Goal: Information Seeking & Learning: Learn about a topic

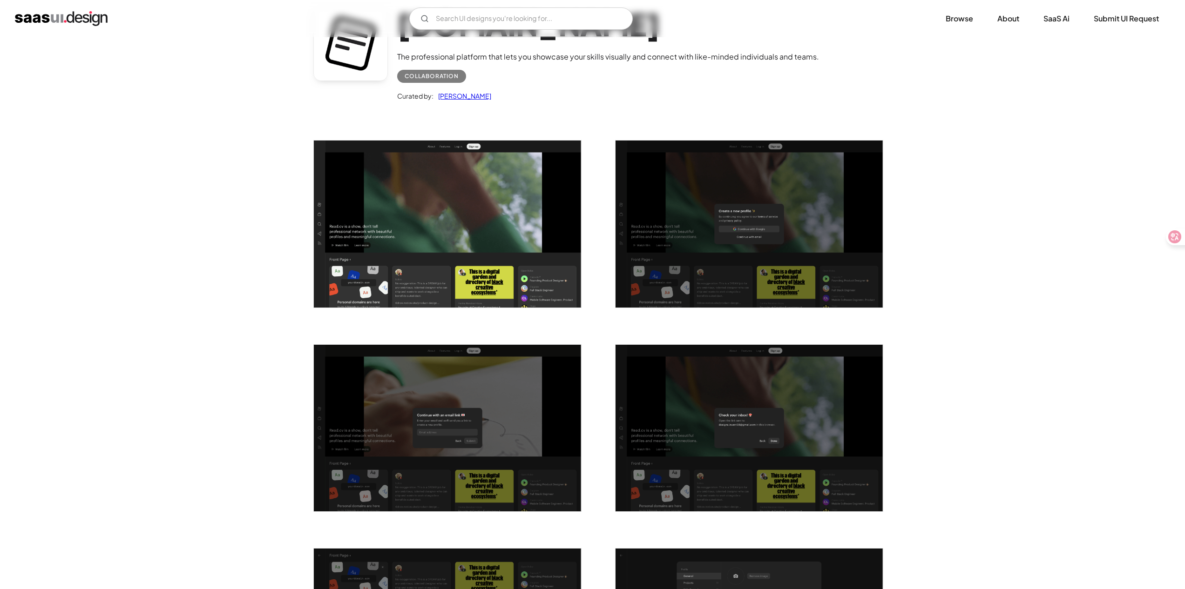
scroll to position [168, 0]
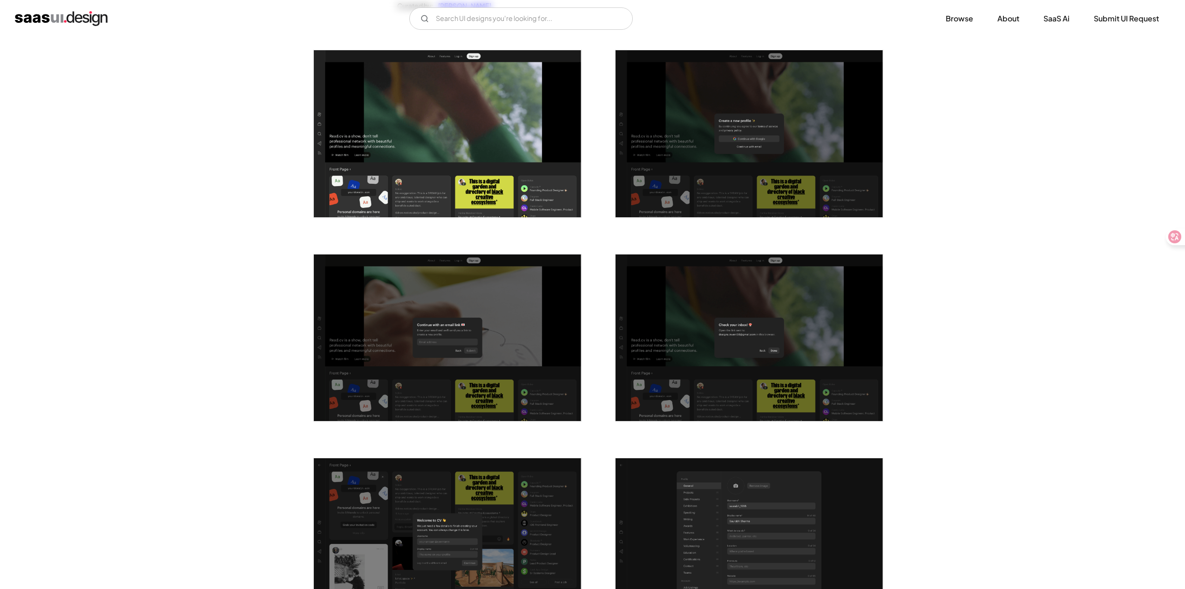
click at [434, 196] on img "open lightbox" at bounding box center [447, 133] width 267 height 167
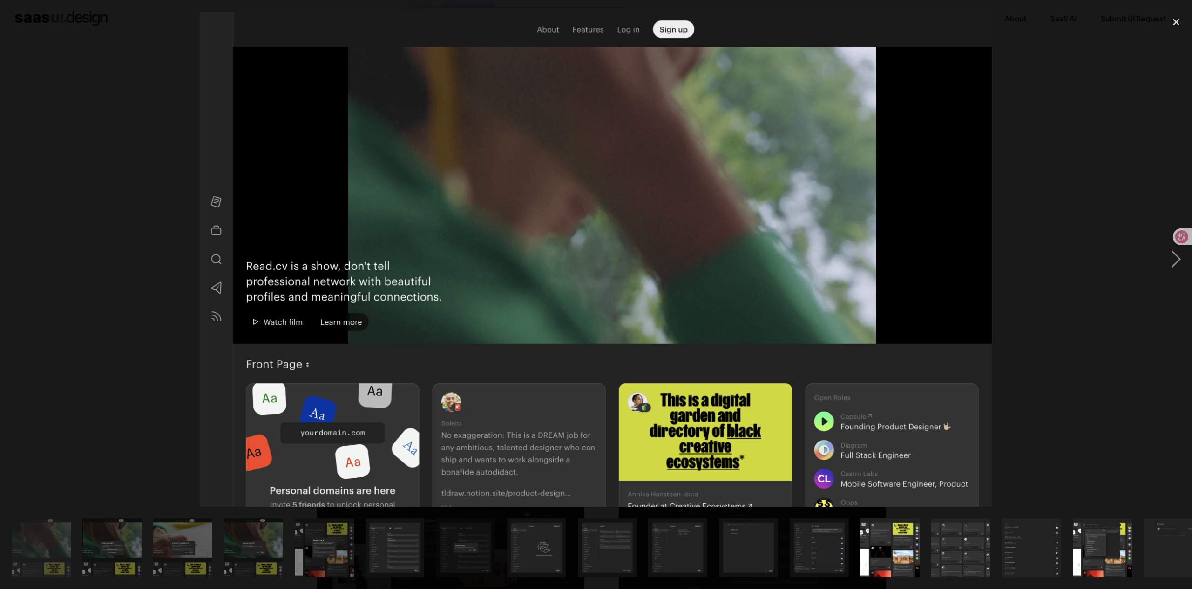
click at [92, 264] on div at bounding box center [596, 259] width 1192 height 495
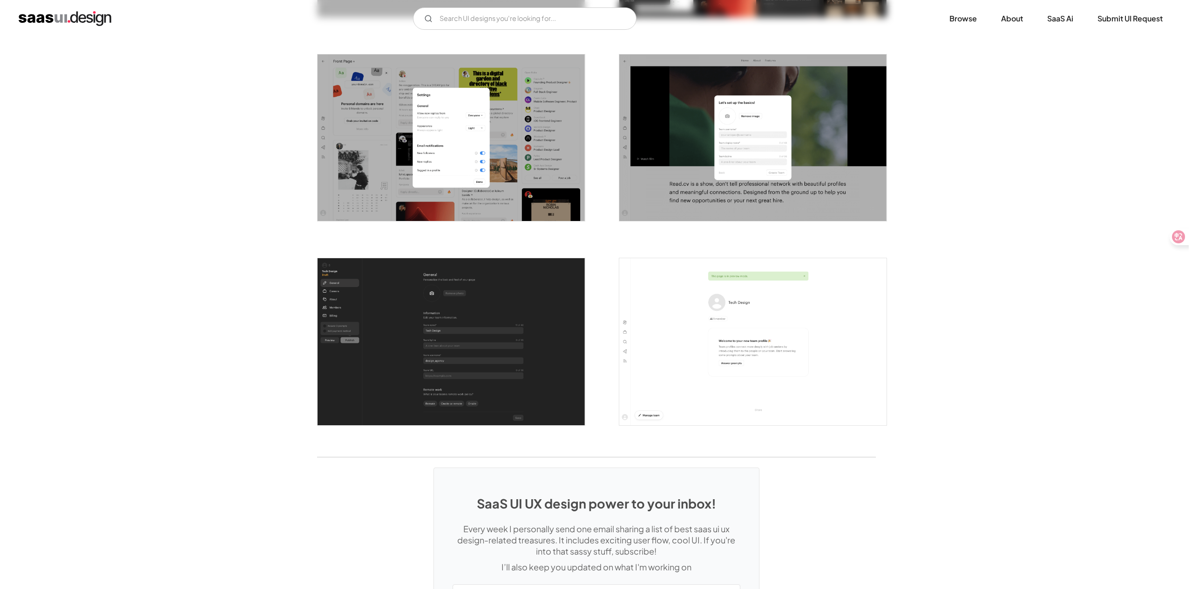
scroll to position [2257, 0]
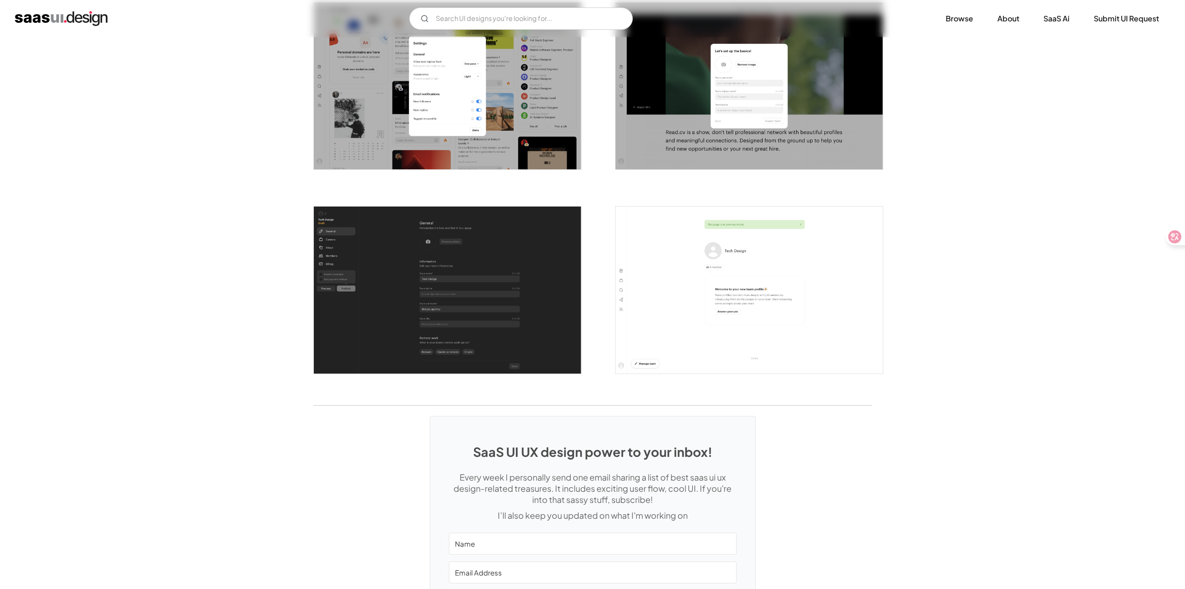
click at [844, 406] on div "SaaS UI UX design power to your inbox! Every week I personally send one email s…" at bounding box center [592, 542] width 1185 height 273
click at [435, 207] on img "open lightbox" at bounding box center [447, 290] width 267 height 167
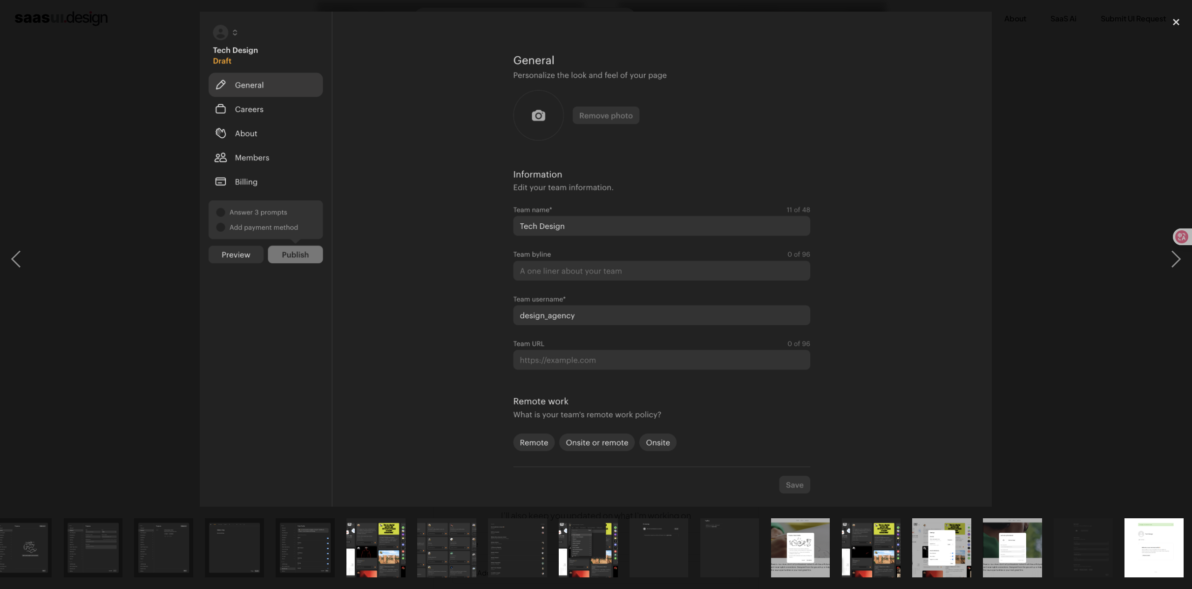
scroll to position [0, 517]
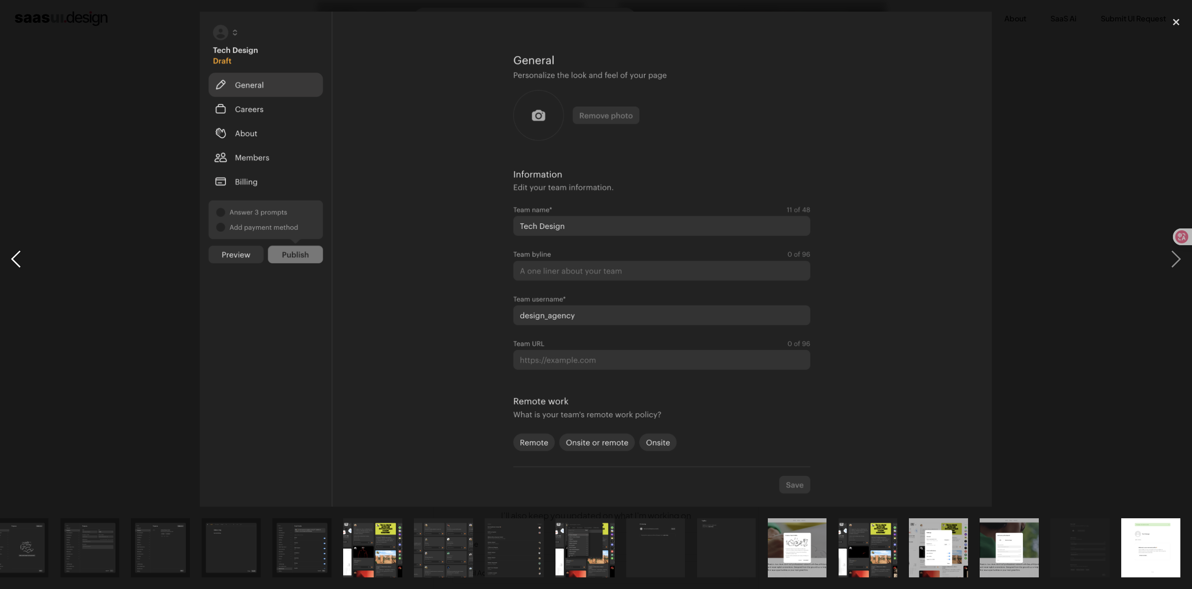
click at [14, 264] on div "previous image" at bounding box center [16, 259] width 32 height 495
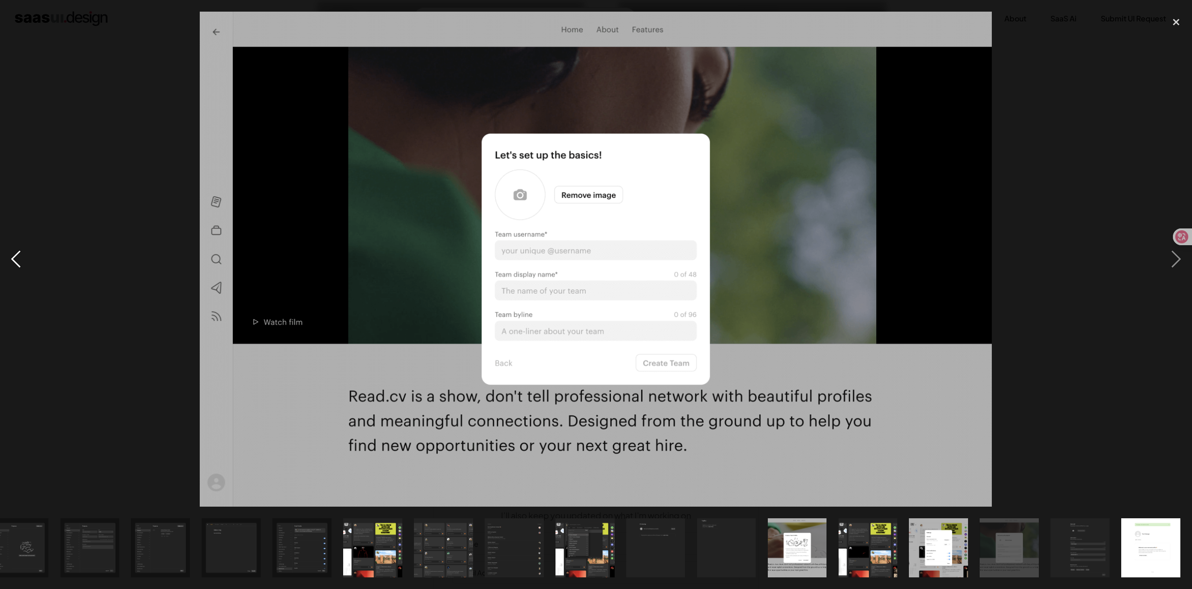
click at [14, 264] on div "previous image" at bounding box center [16, 259] width 32 height 495
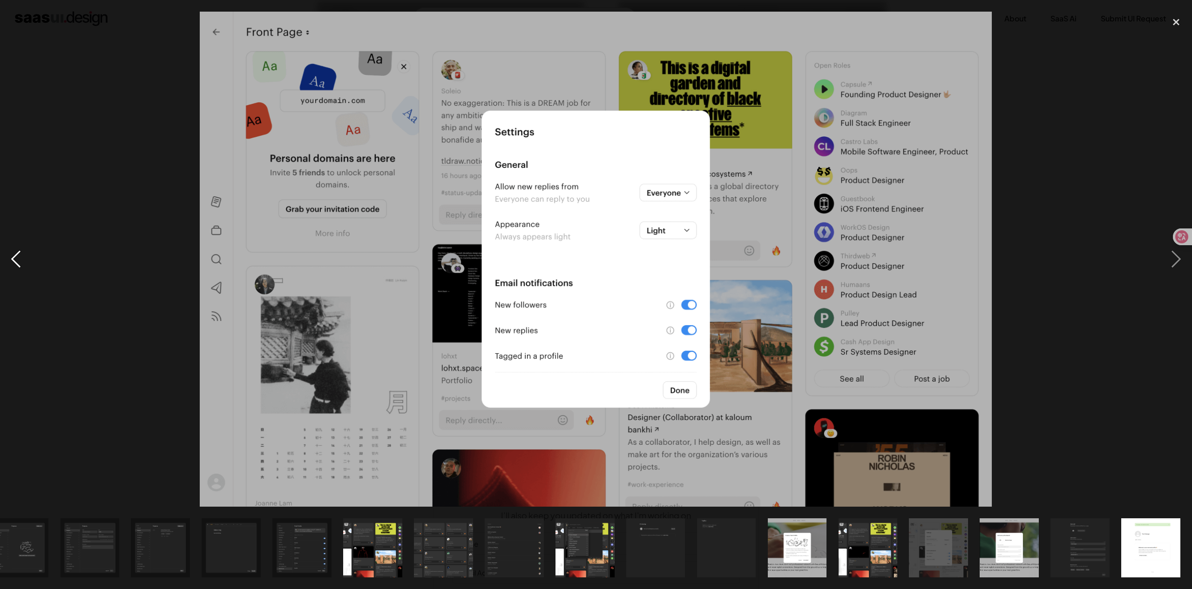
click at [14, 264] on div "previous image" at bounding box center [16, 259] width 32 height 495
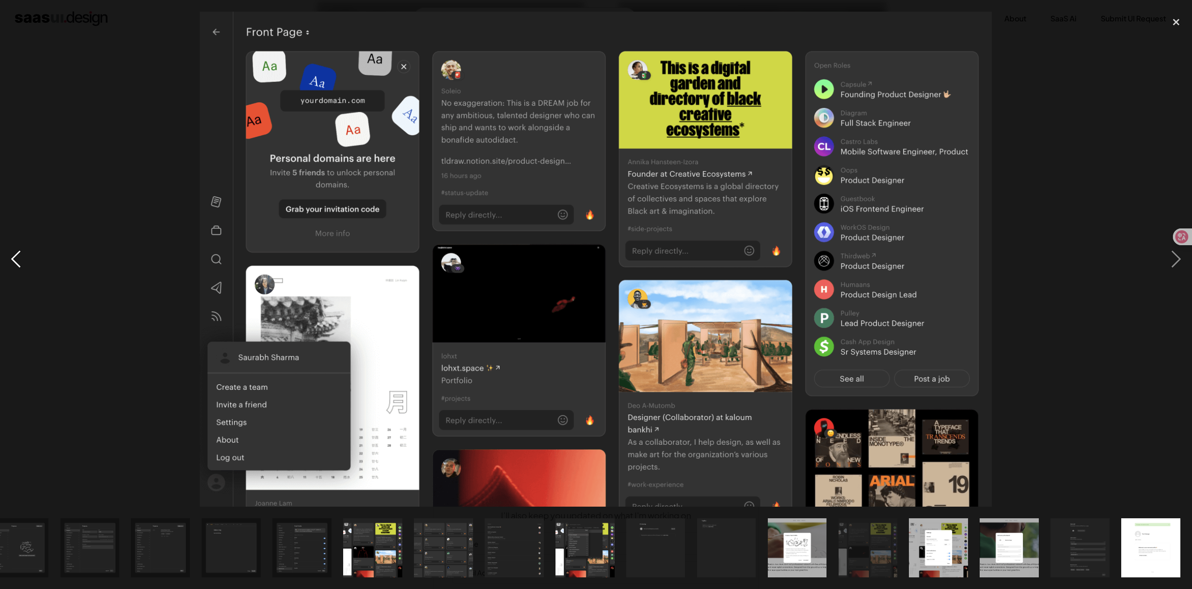
click at [14, 264] on div "previous image" at bounding box center [16, 259] width 32 height 495
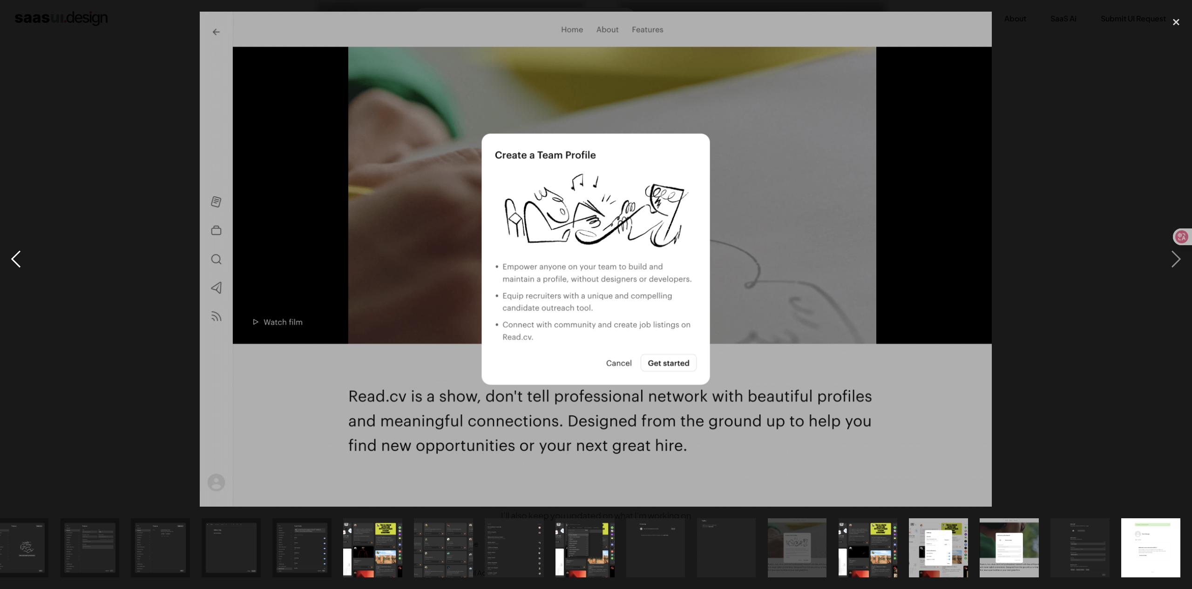
click at [14, 264] on div "previous image" at bounding box center [16, 259] width 32 height 495
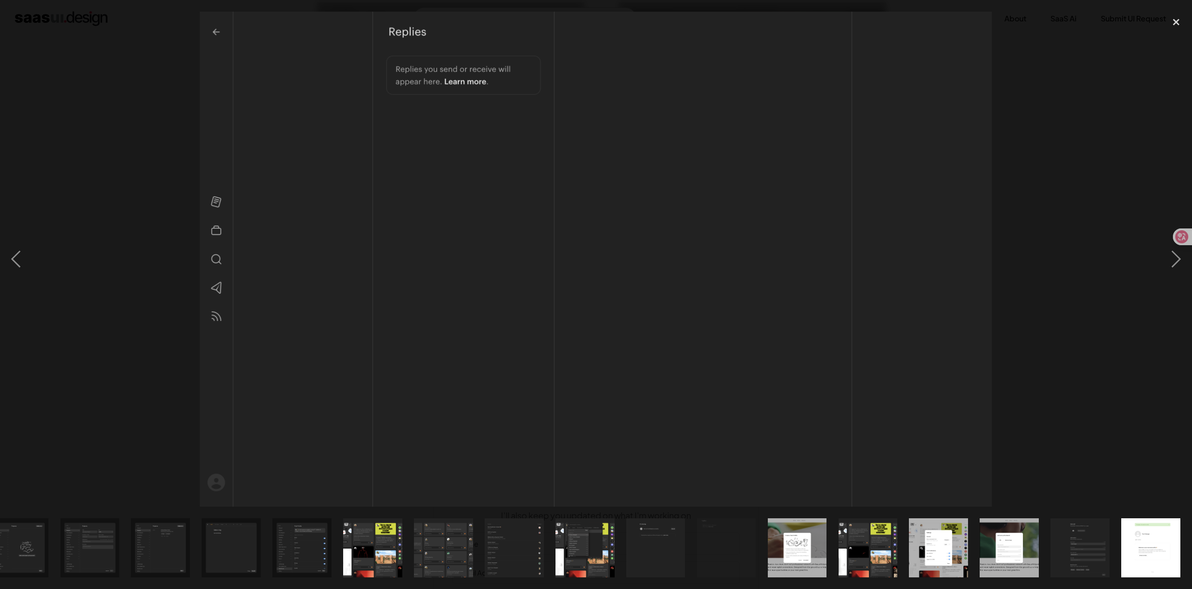
click at [107, 222] on div at bounding box center [596, 259] width 1192 height 495
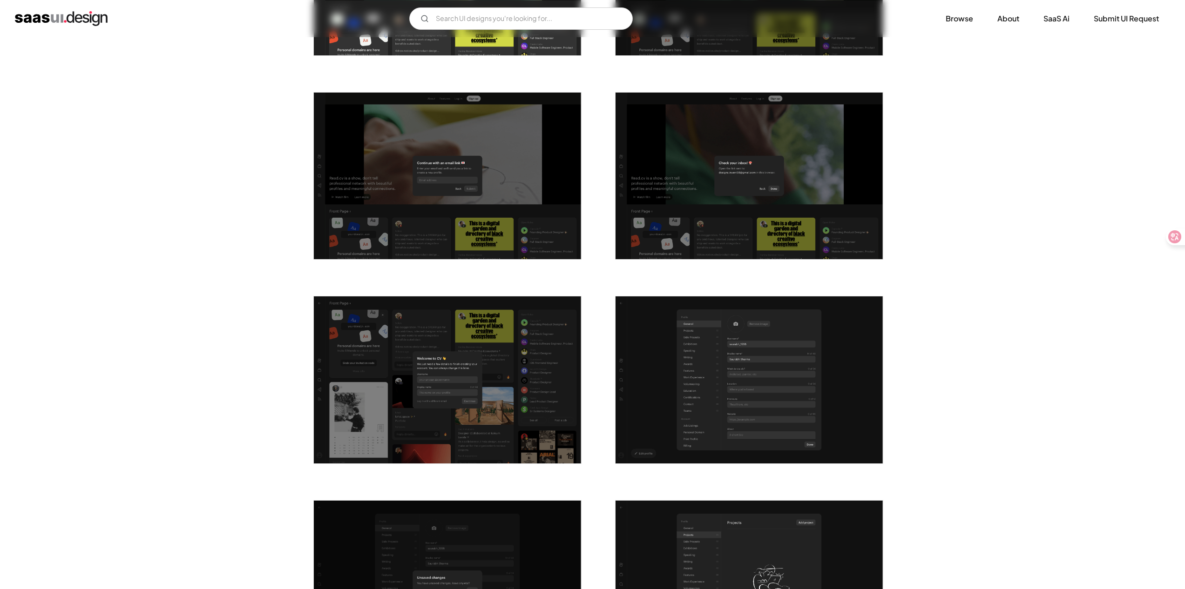
scroll to position [0, 0]
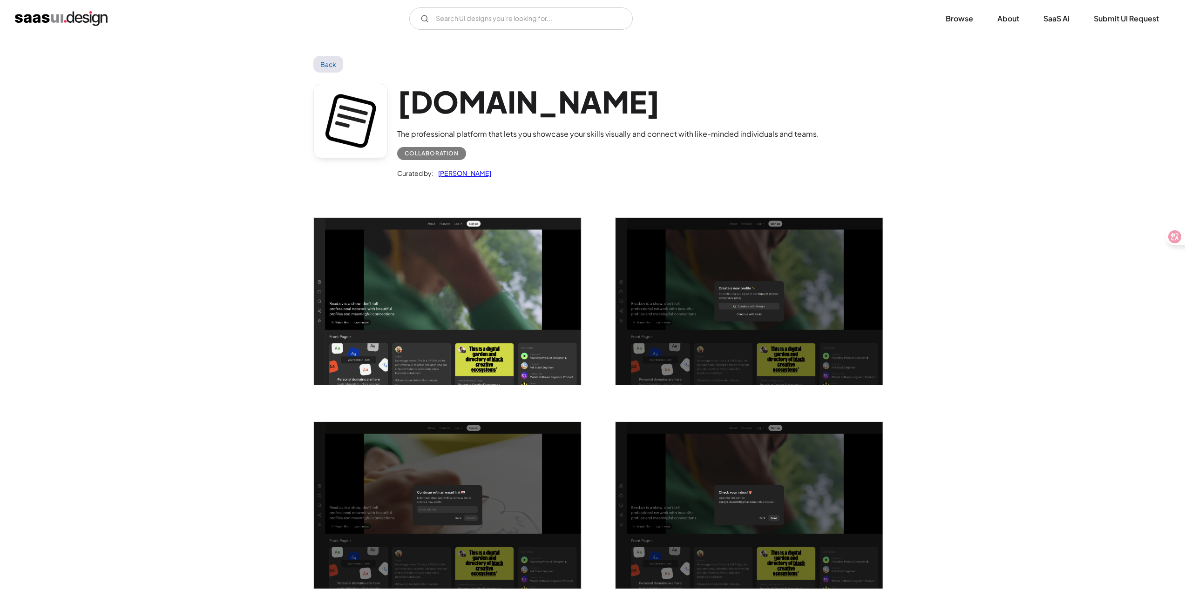
click at [98, 18] on img "home" at bounding box center [61, 18] width 93 height 15
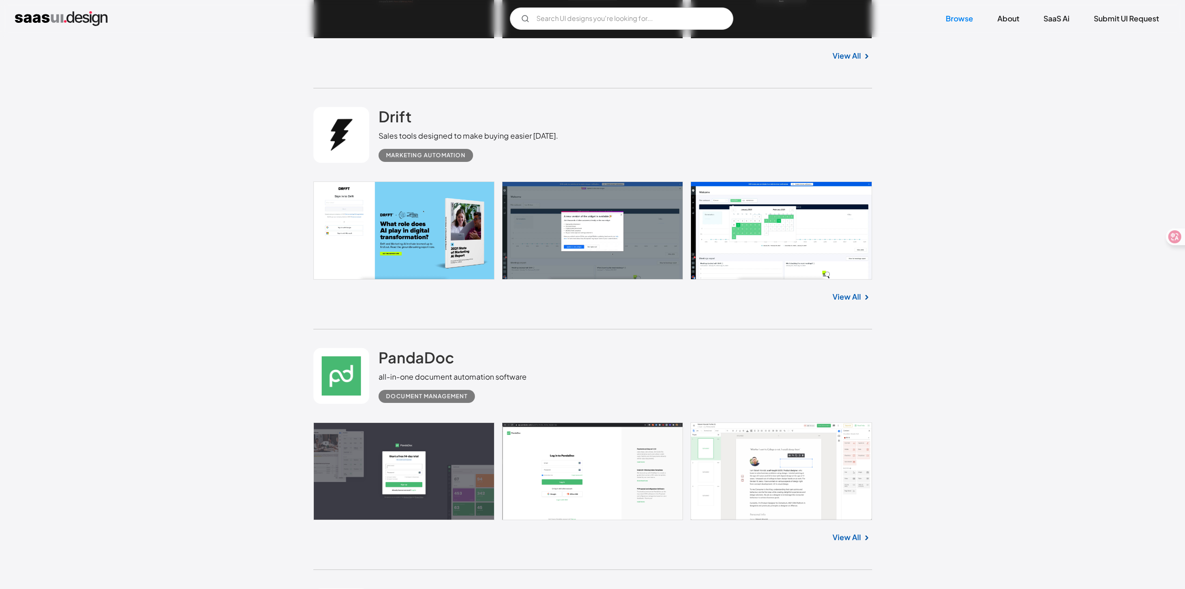
scroll to position [1425, 0]
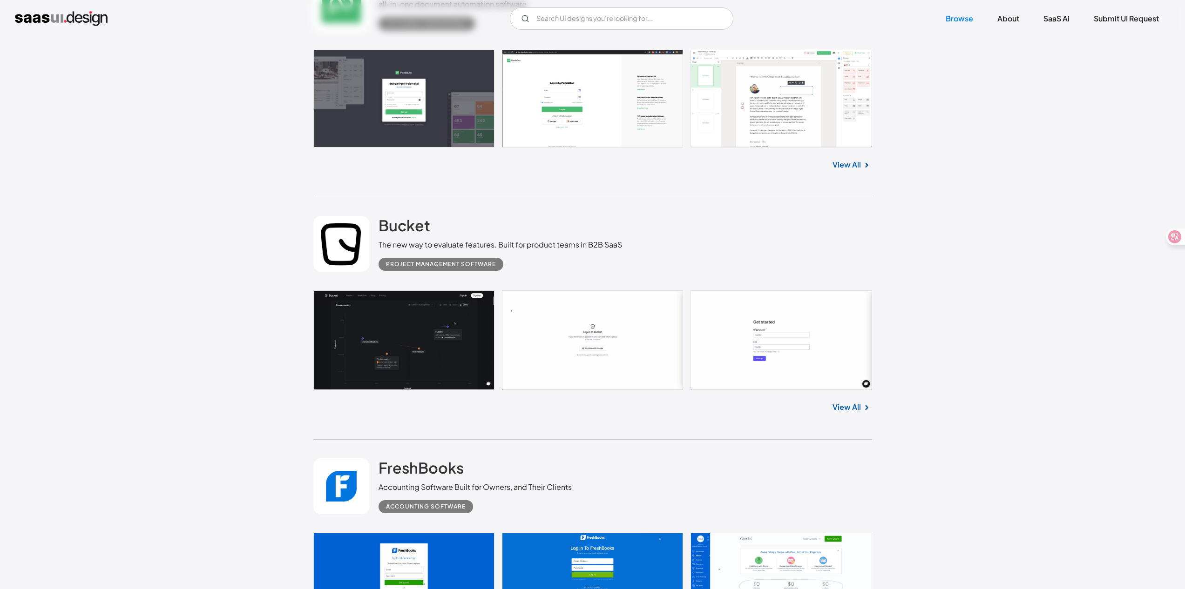
click at [381, 301] on link at bounding box center [592, 341] width 559 height 100
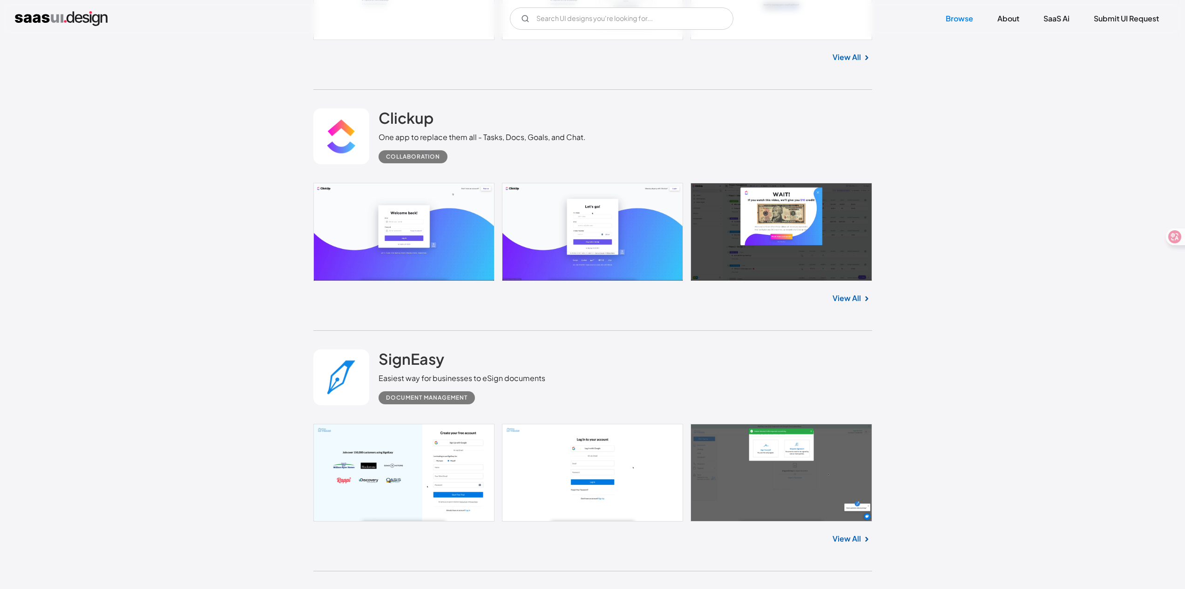
scroll to position [2766, 0]
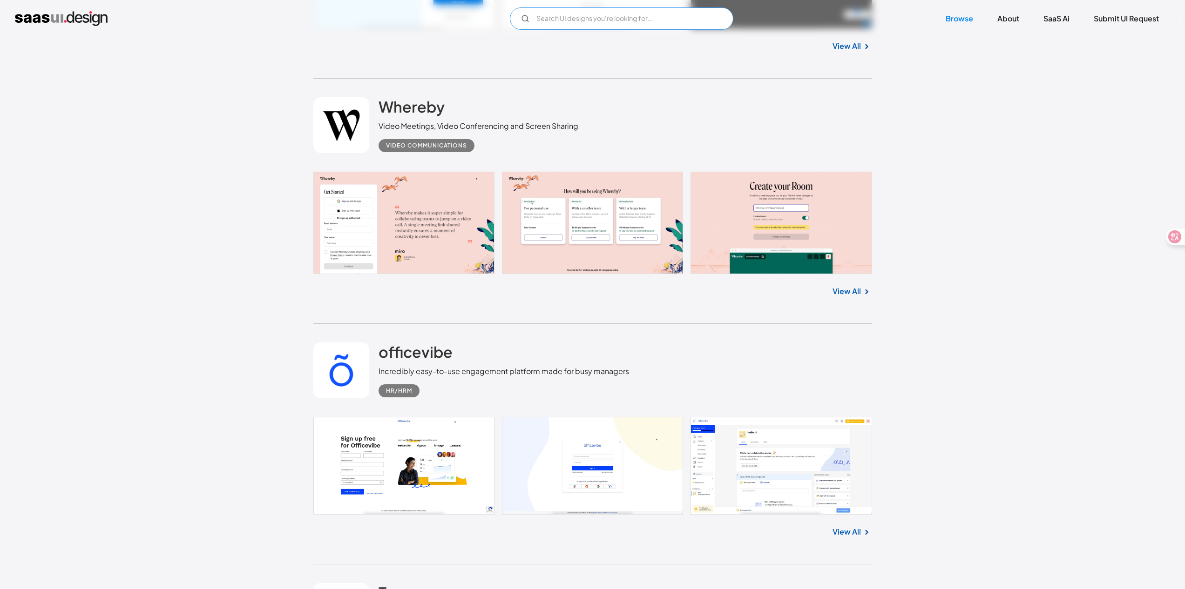
click at [637, 24] on input "Email Form" at bounding box center [622, 18] width 224 height 22
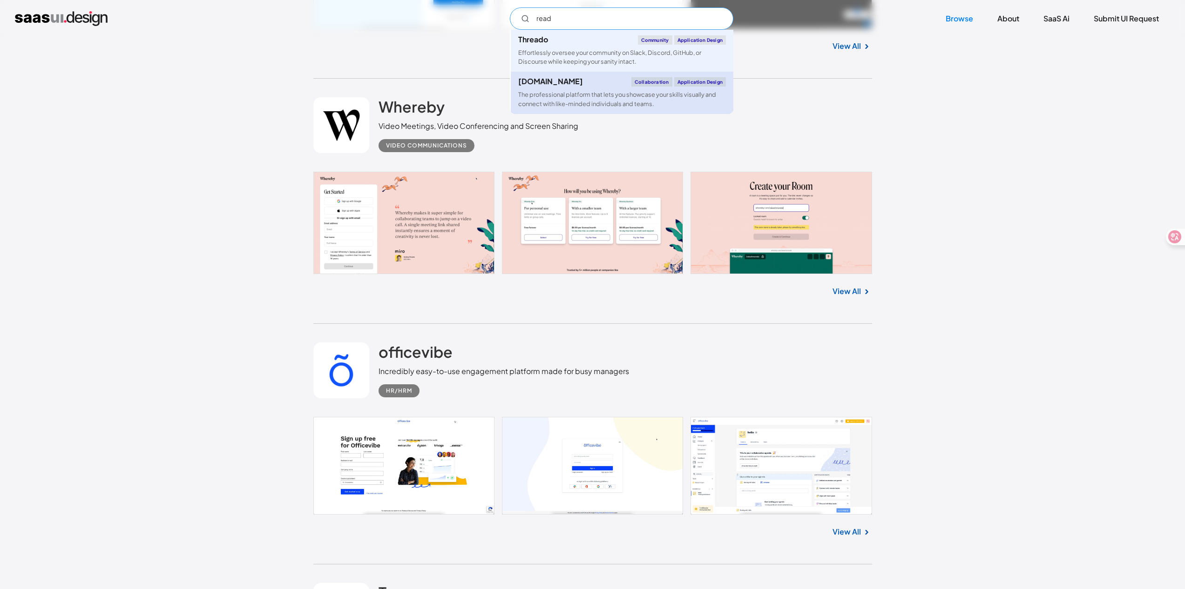
click at [576, 78] on div "Read.cv Collaboration Application Design" at bounding box center [622, 81] width 208 height 9
type input "read"
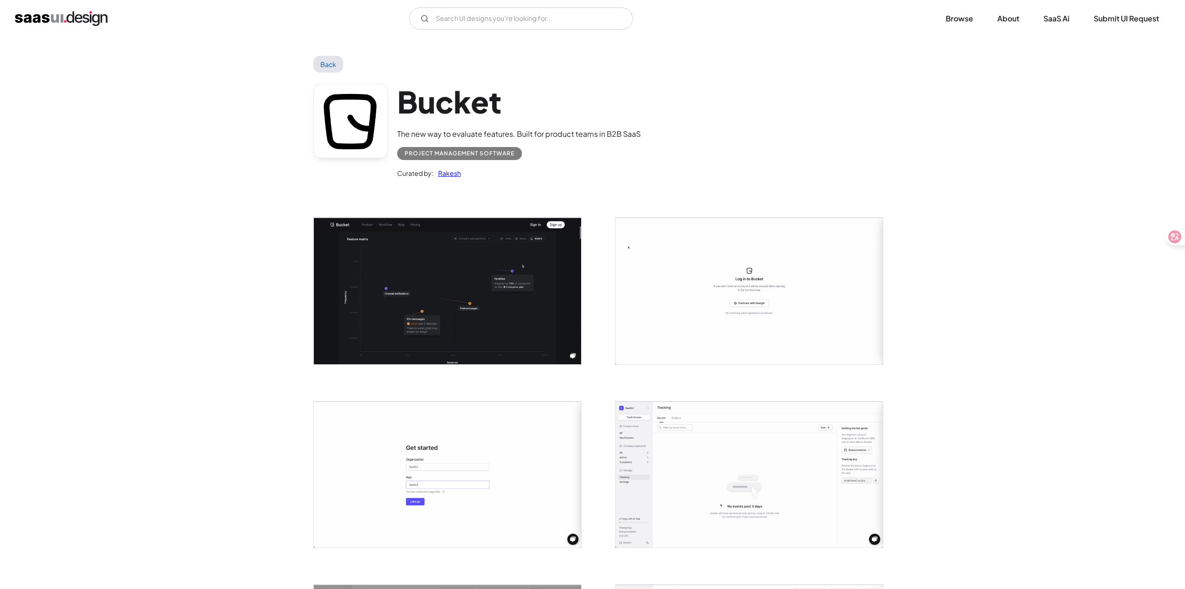
click at [417, 278] on img "open lightbox" at bounding box center [447, 291] width 267 height 146
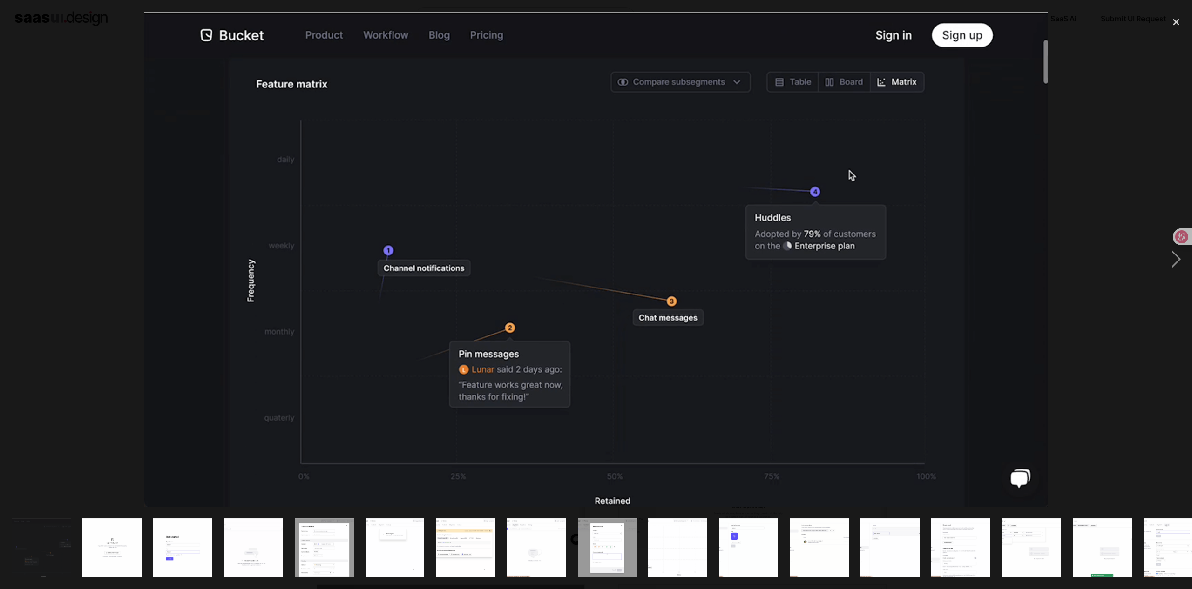
click at [83, 292] on div at bounding box center [596, 259] width 1192 height 495
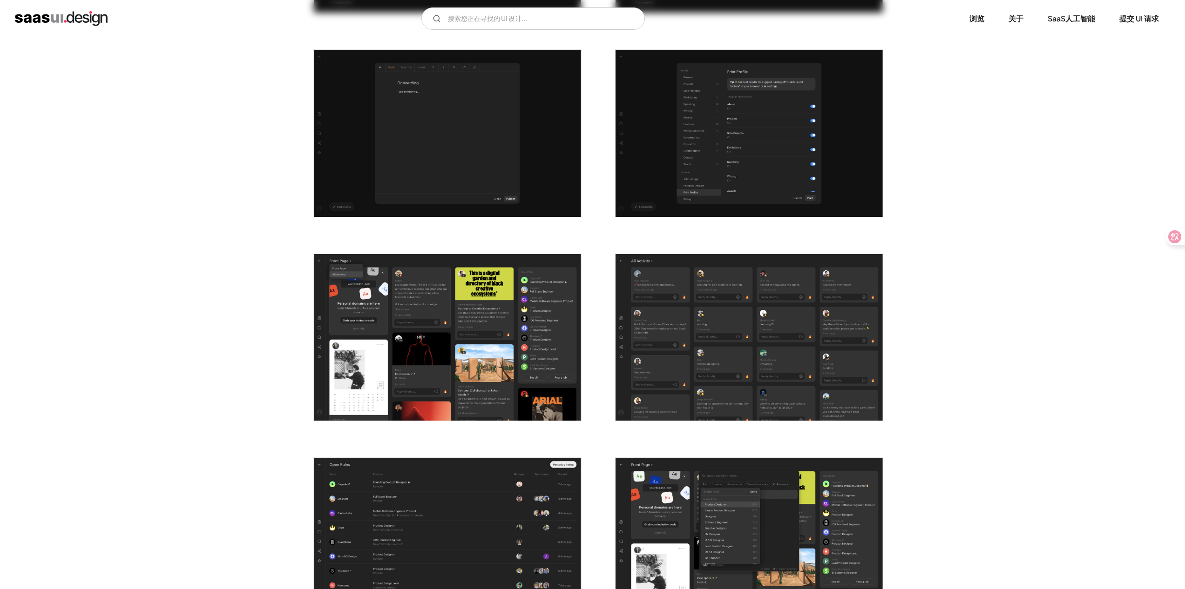
scroll to position [1173, 0]
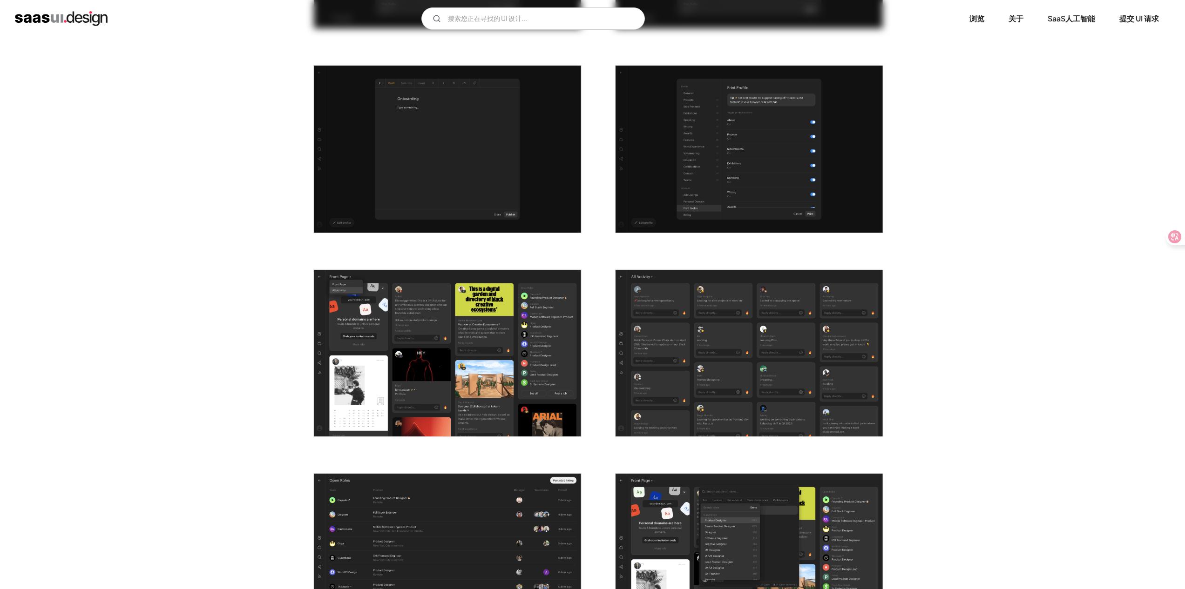
click at [500, 296] on img "打开灯箱" at bounding box center [447, 353] width 267 height 167
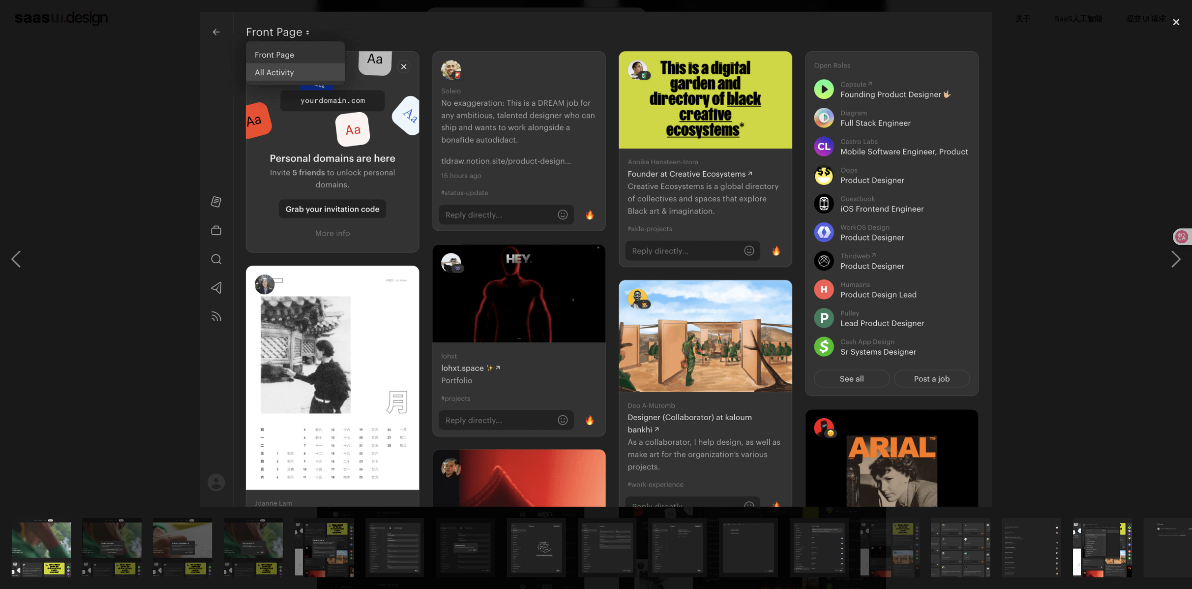
click at [112, 339] on div at bounding box center [596, 259] width 1192 height 495
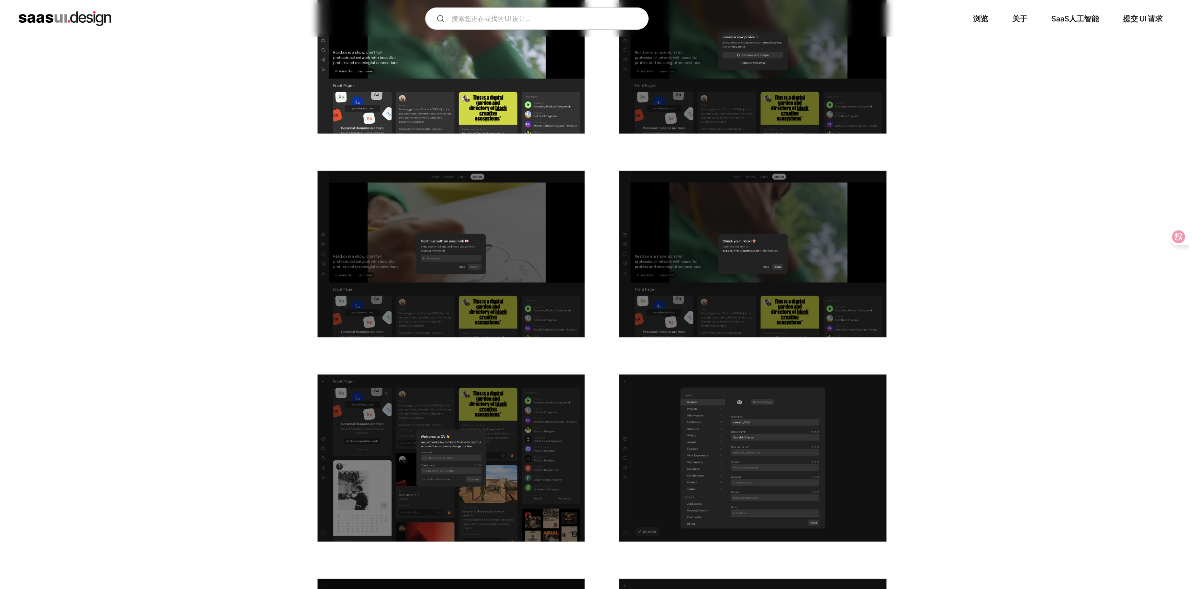
scroll to position [0, 0]
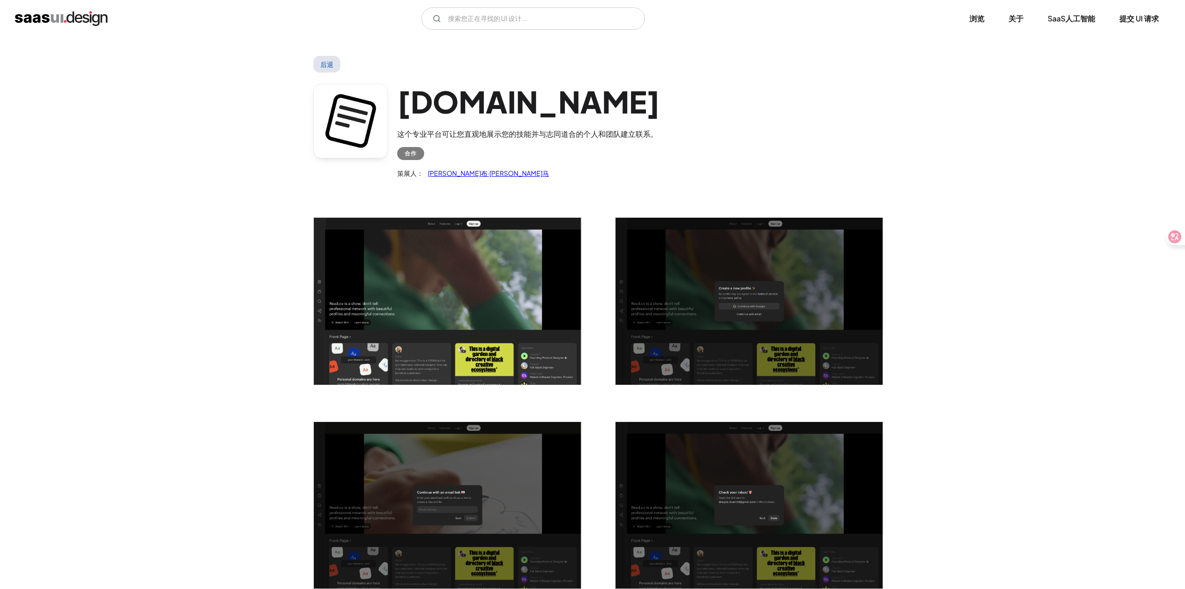
click at [394, 295] on img "打开灯箱" at bounding box center [447, 301] width 267 height 167
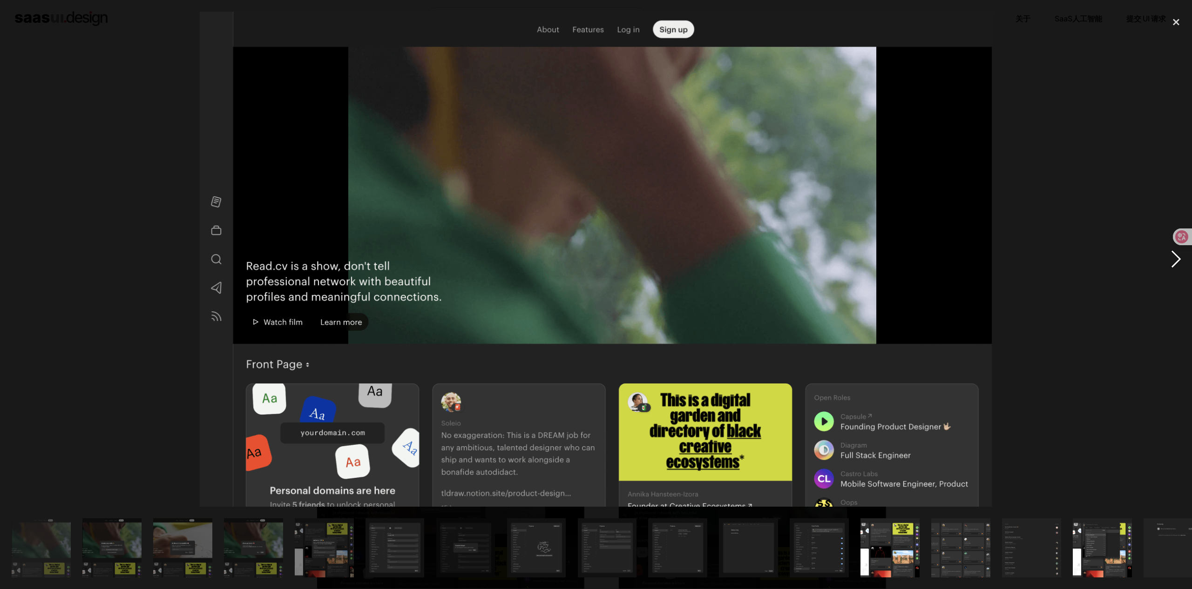
click at [1180, 263] on div "next image" at bounding box center [1176, 259] width 32 height 495
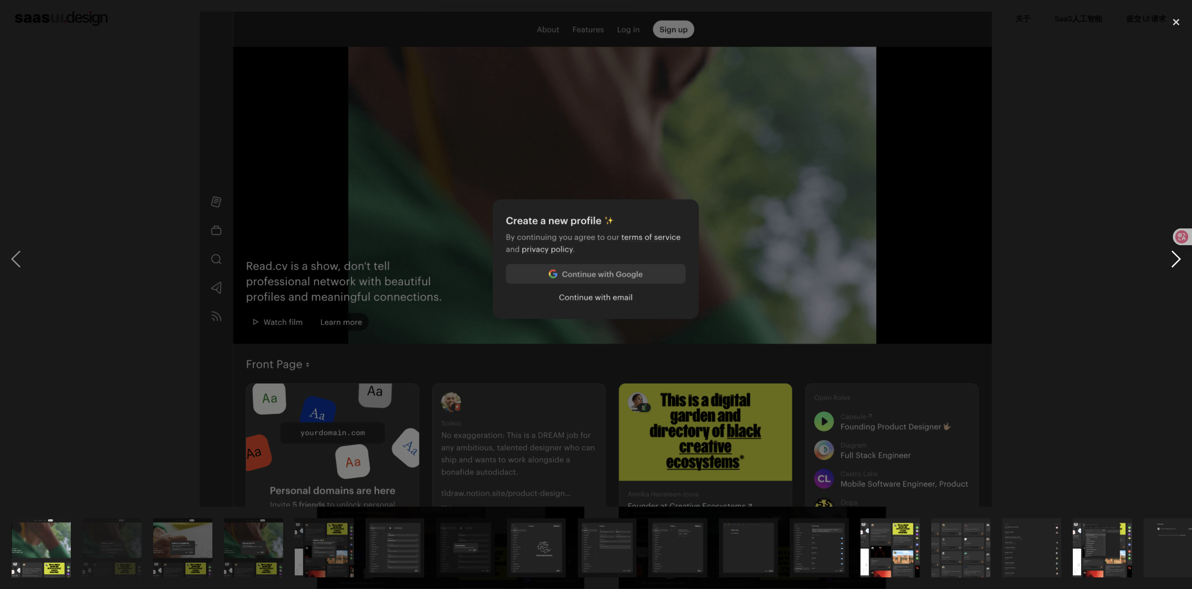
click at [1180, 263] on div "next image" at bounding box center [1176, 259] width 32 height 495
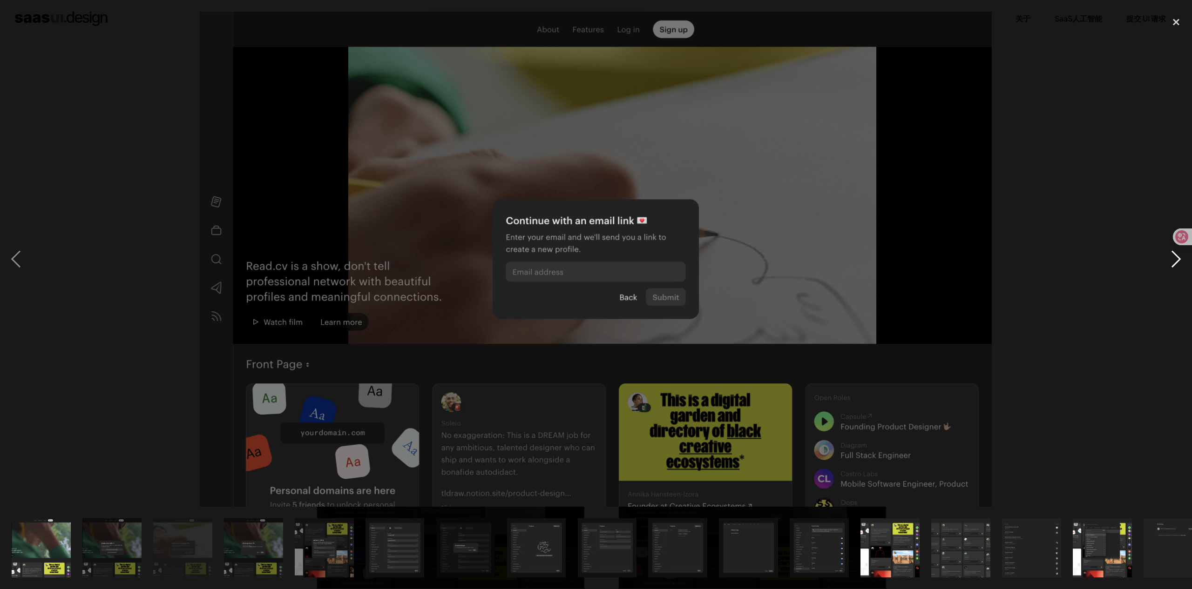
click at [1180, 263] on div "next image" at bounding box center [1176, 259] width 32 height 495
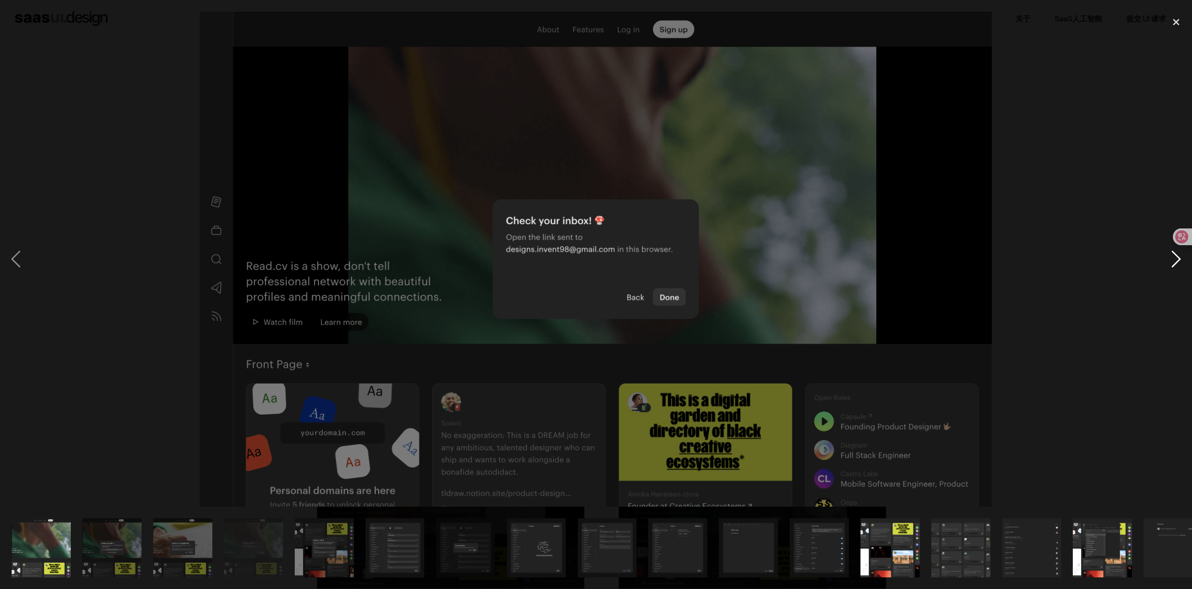
click at [1180, 263] on div "next image" at bounding box center [1176, 259] width 32 height 495
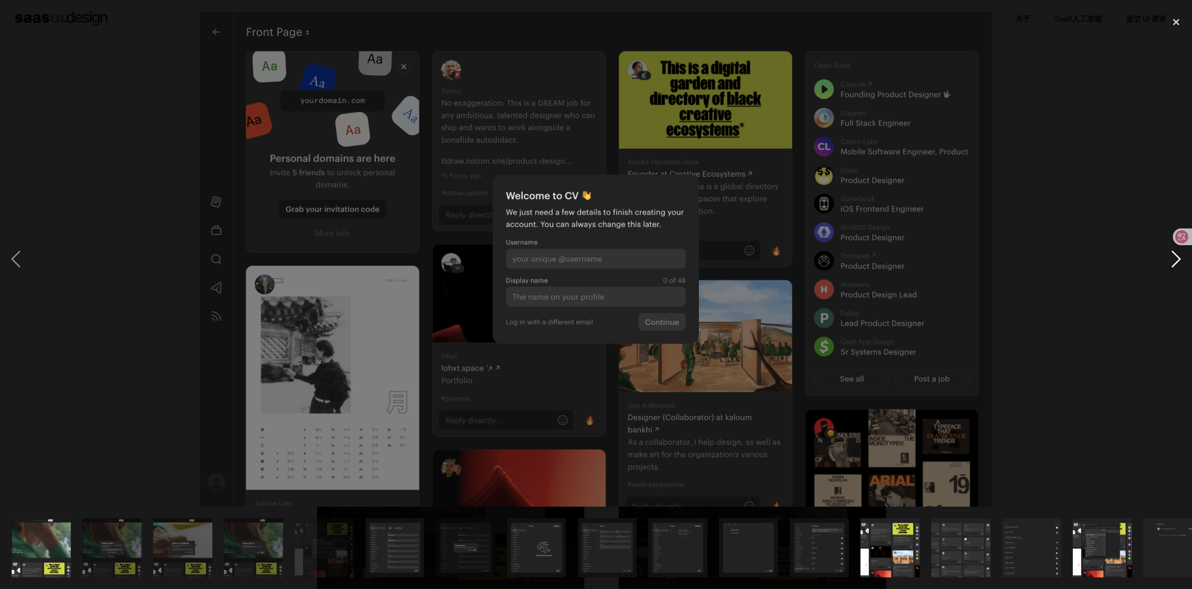
click at [1180, 263] on div "next image" at bounding box center [1176, 259] width 32 height 495
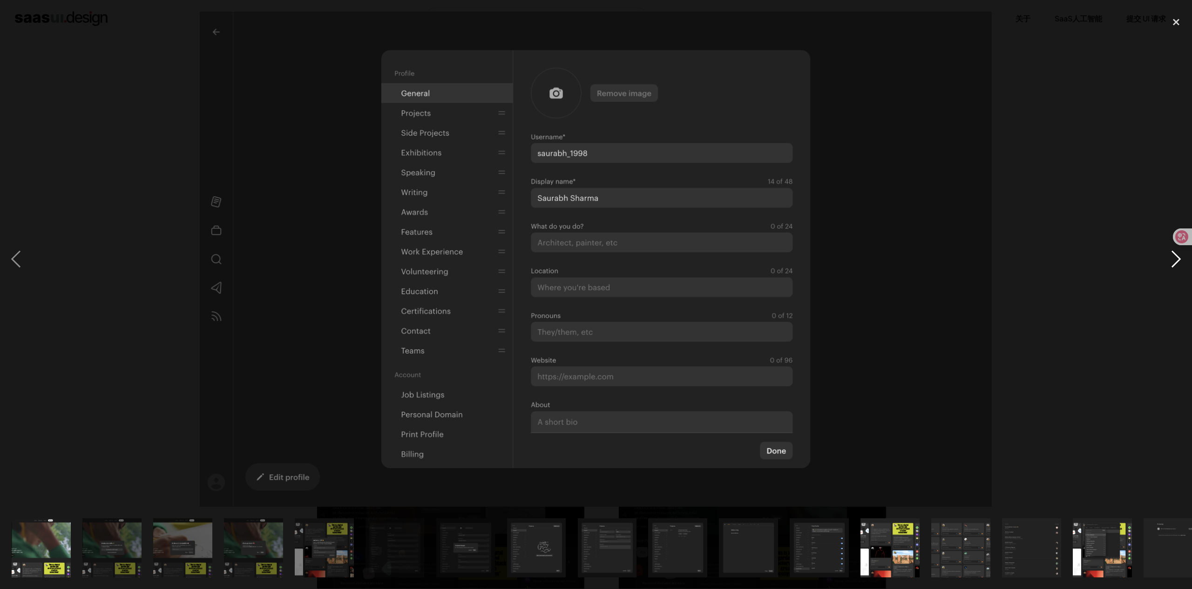
click at [1180, 263] on div "next image" at bounding box center [1176, 259] width 32 height 495
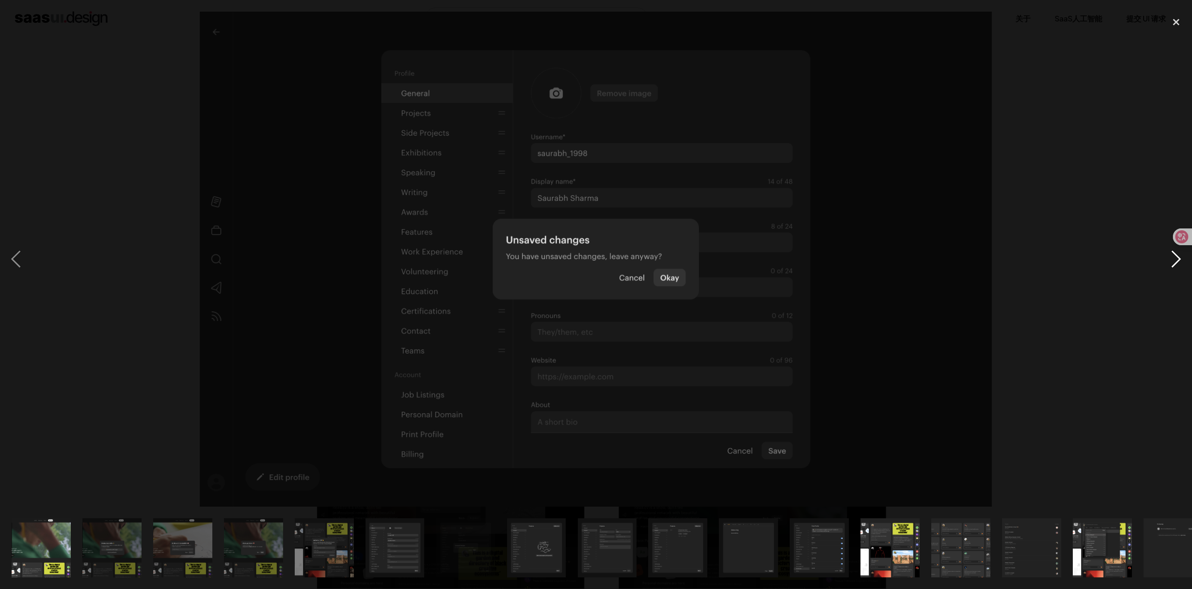
click at [1180, 263] on div "next image" at bounding box center [1176, 259] width 32 height 495
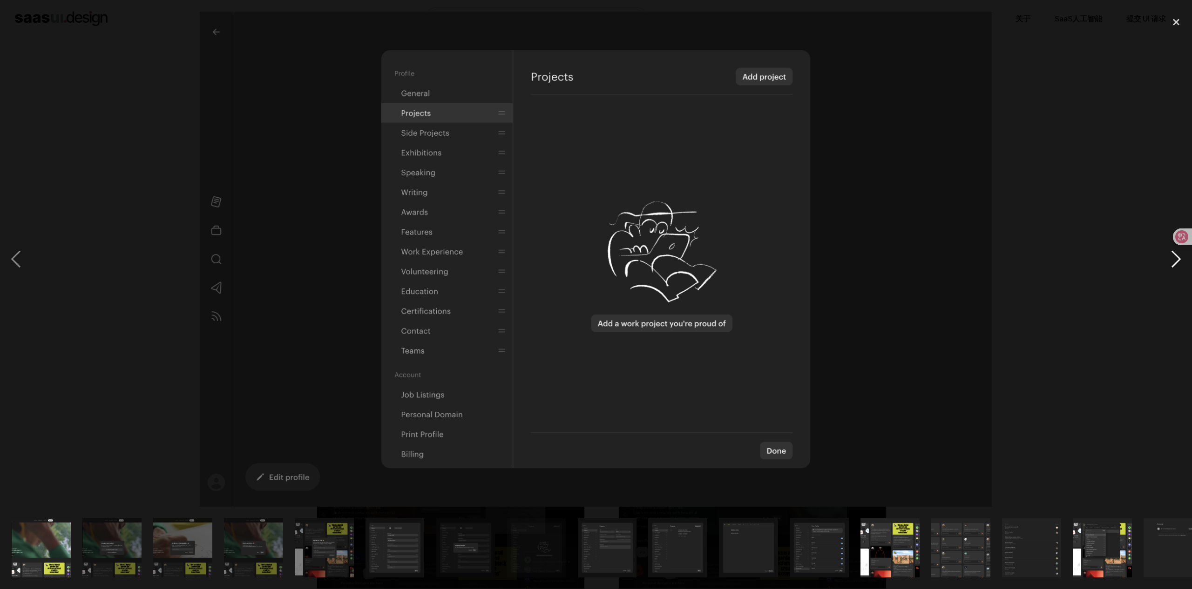
click at [1180, 263] on div "next image" at bounding box center [1176, 259] width 32 height 495
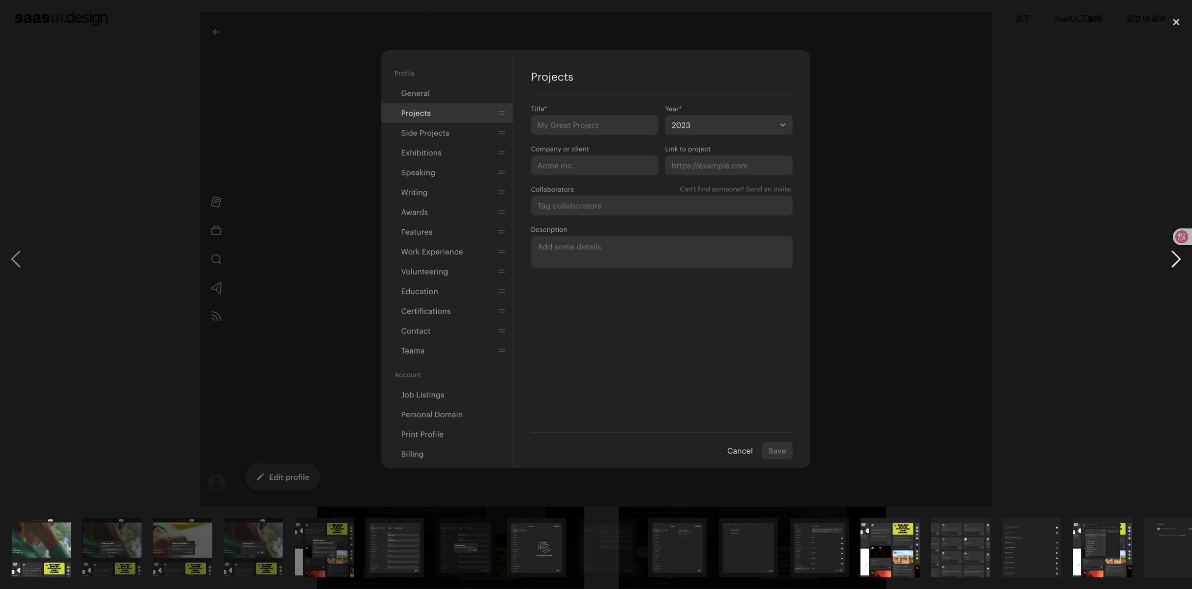
click at [1180, 263] on div "next image" at bounding box center [1176, 259] width 32 height 495
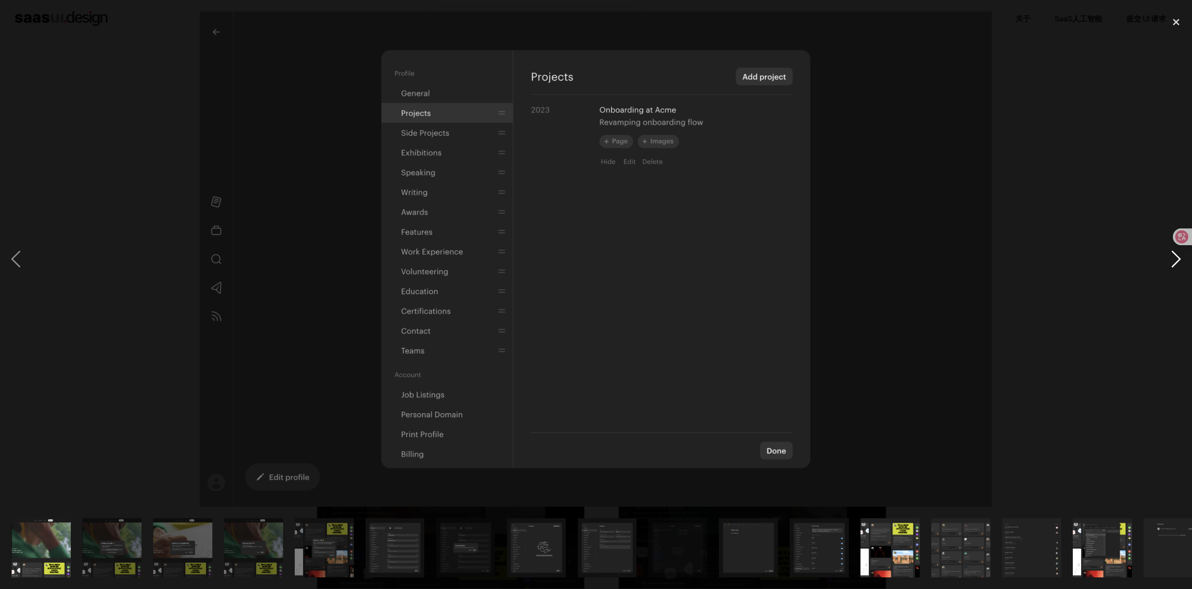
click at [1180, 263] on div "next image" at bounding box center [1176, 259] width 32 height 495
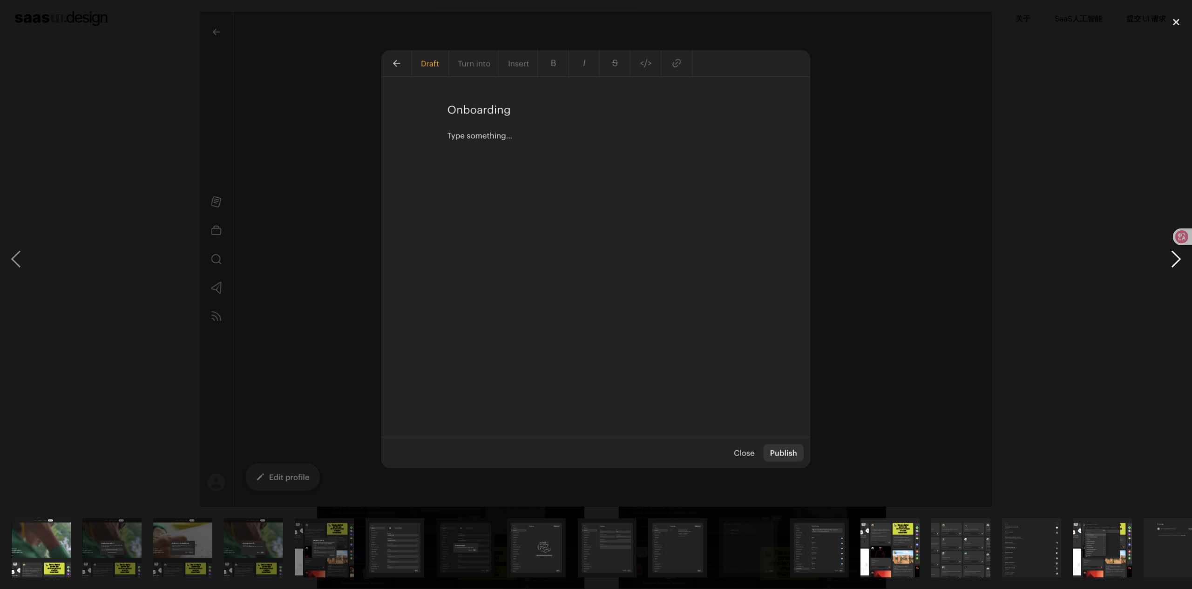
click at [1180, 263] on div "next image" at bounding box center [1176, 259] width 32 height 495
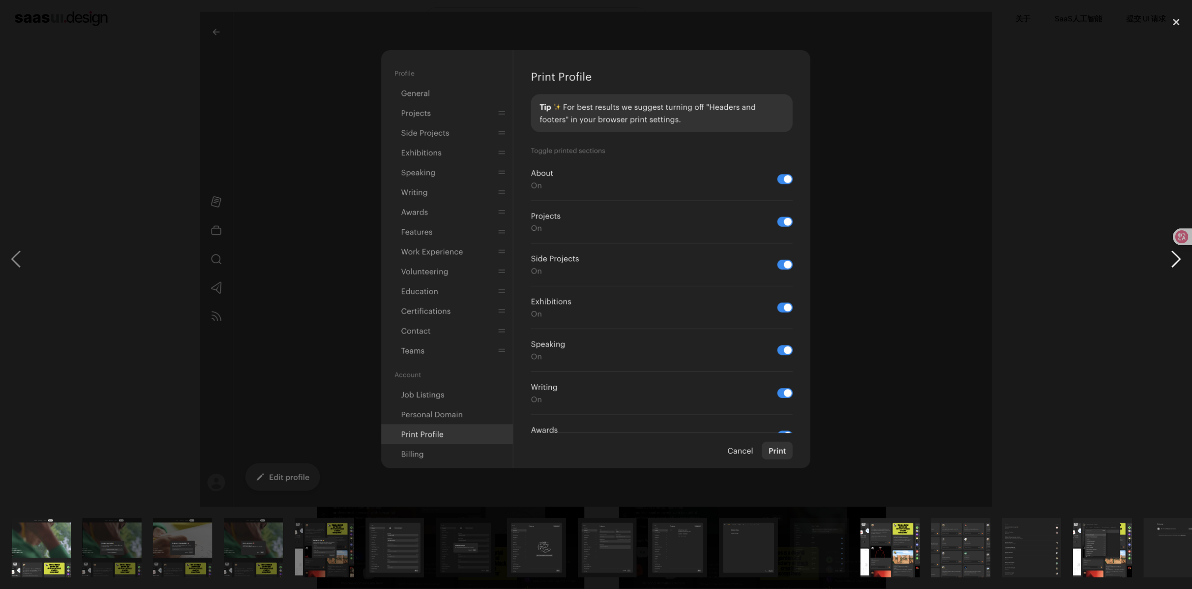
click at [1180, 263] on div "next image" at bounding box center [1176, 259] width 32 height 495
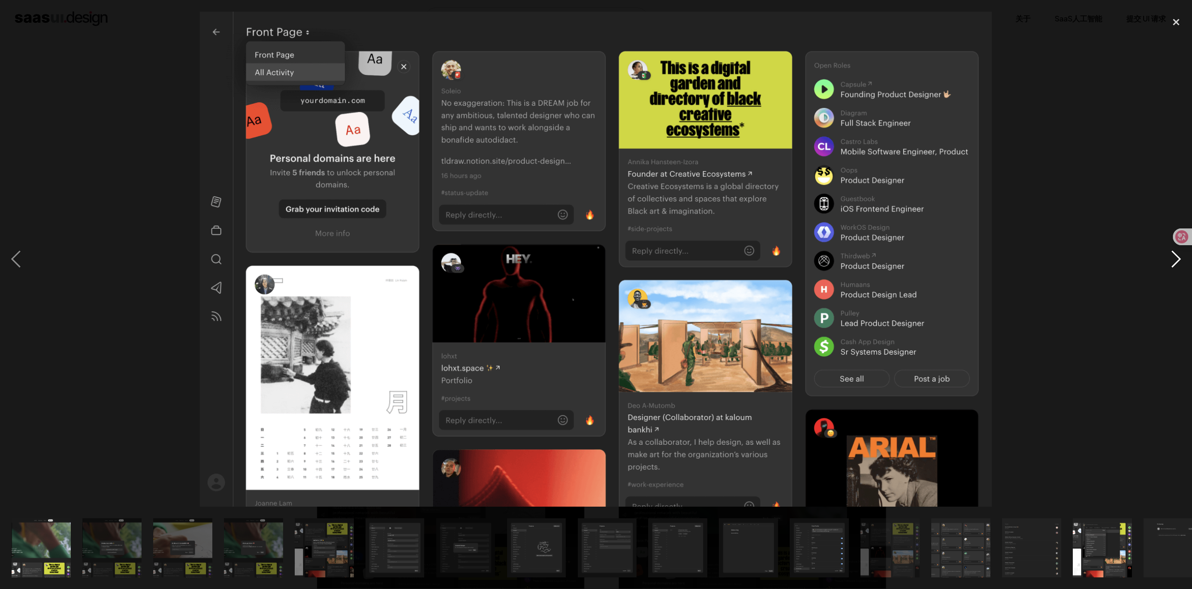
click at [1180, 263] on div "next image" at bounding box center [1176, 259] width 32 height 495
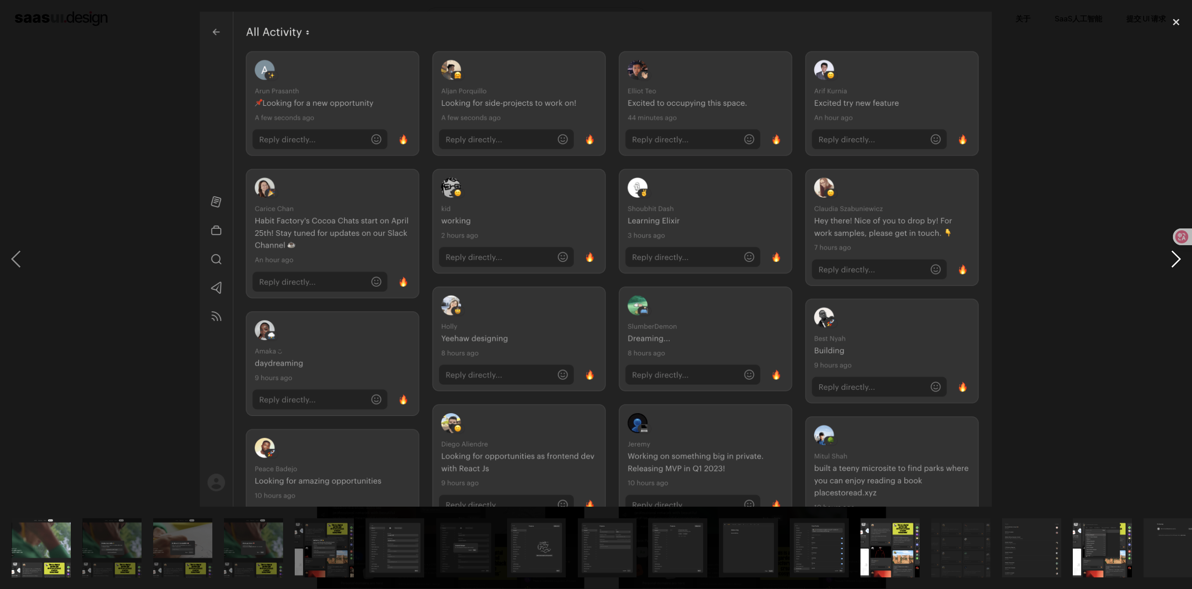
click at [1180, 263] on div "next image" at bounding box center [1176, 259] width 32 height 495
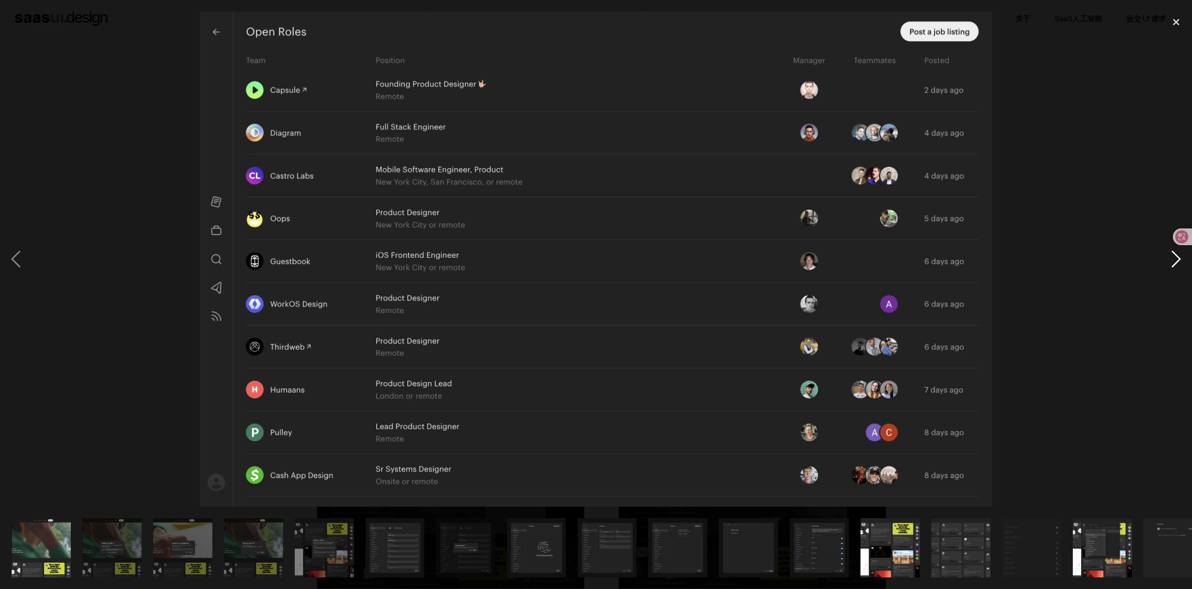
click at [1180, 263] on div "next image" at bounding box center [1176, 259] width 32 height 495
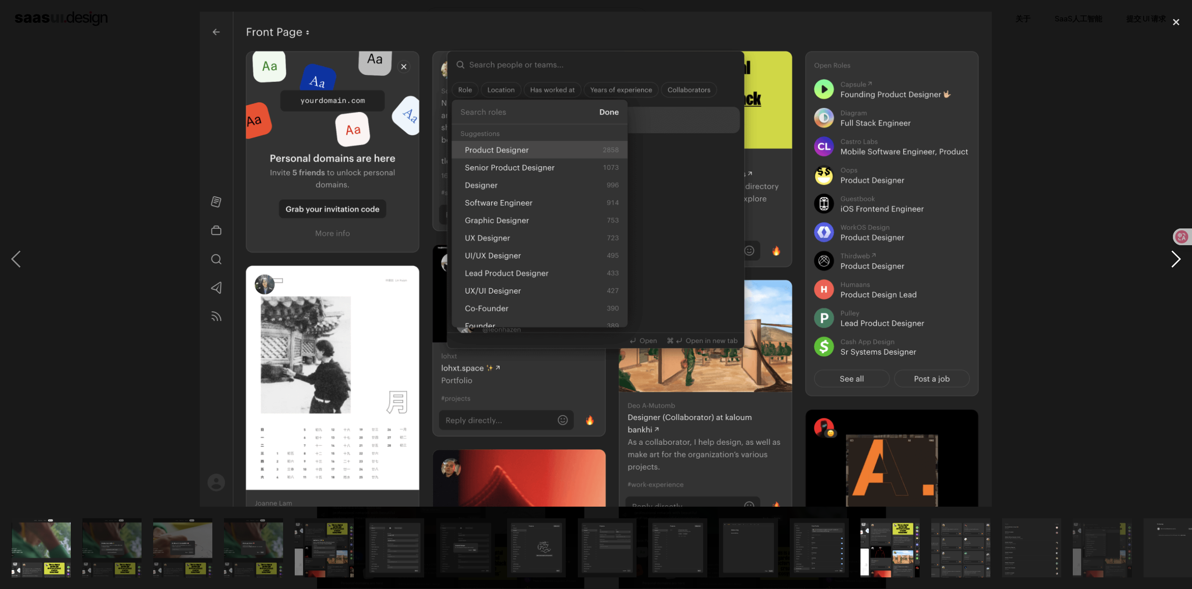
click at [1180, 263] on div "next image" at bounding box center [1176, 259] width 32 height 495
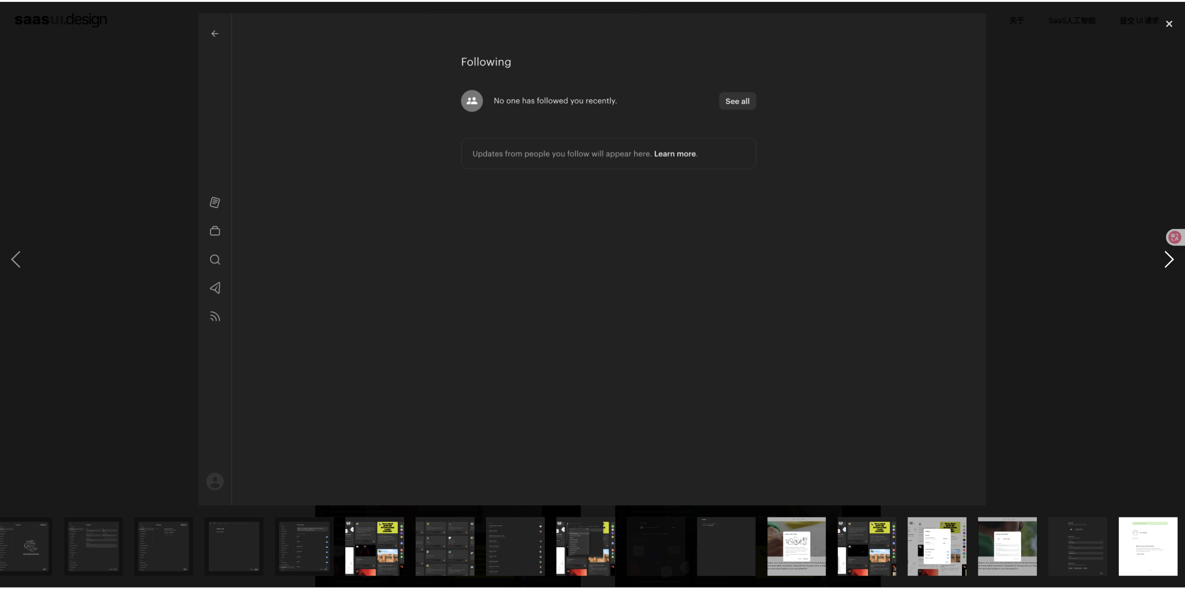
scroll to position [0, 517]
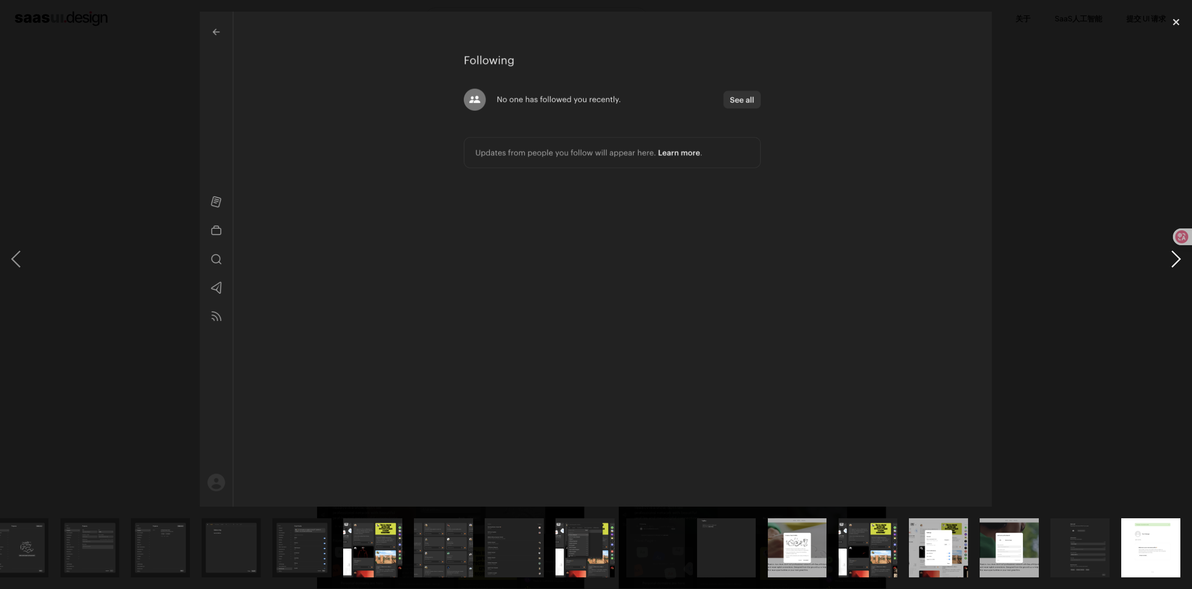
click at [1180, 263] on div "next image" at bounding box center [1176, 259] width 32 height 495
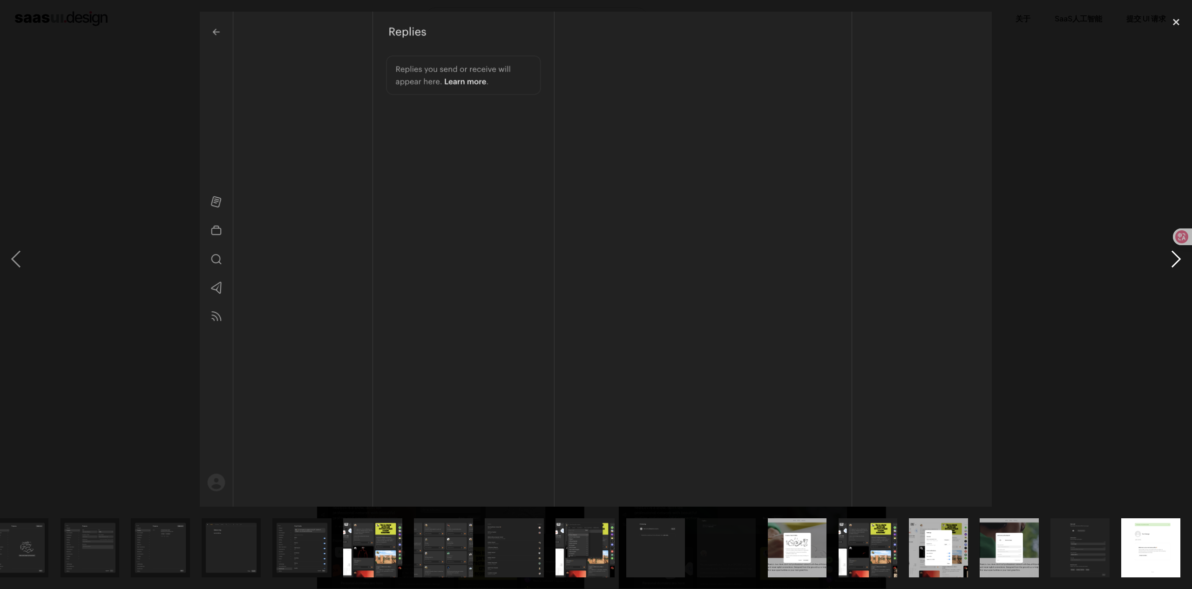
click at [1180, 263] on div "next image" at bounding box center [1176, 259] width 32 height 495
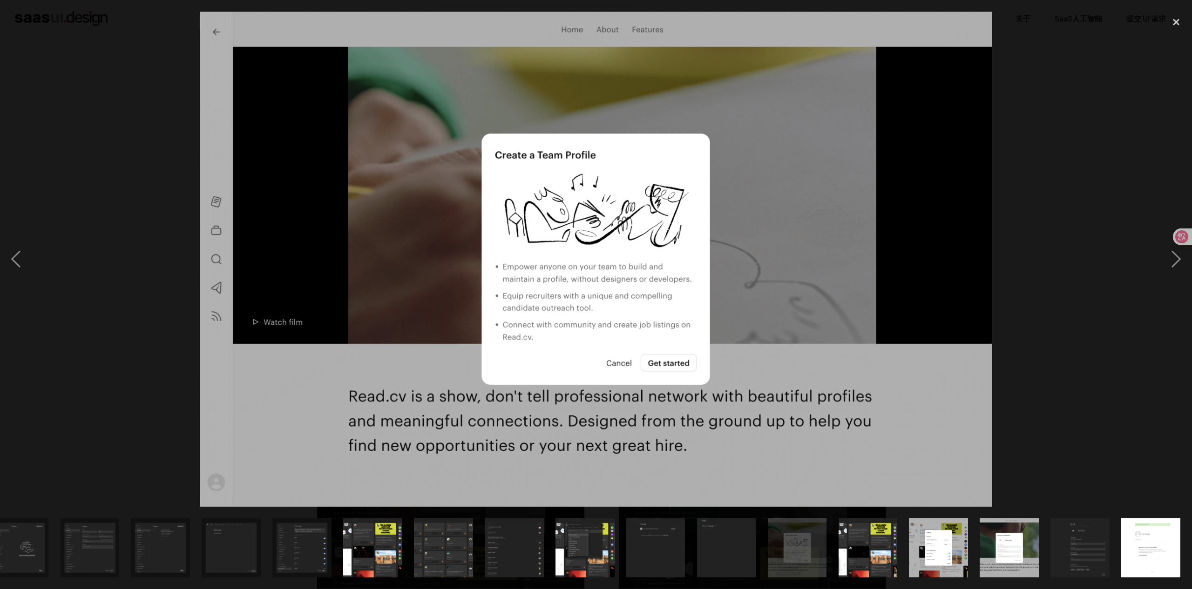
click at [1113, 352] on div at bounding box center [596, 259] width 1192 height 495
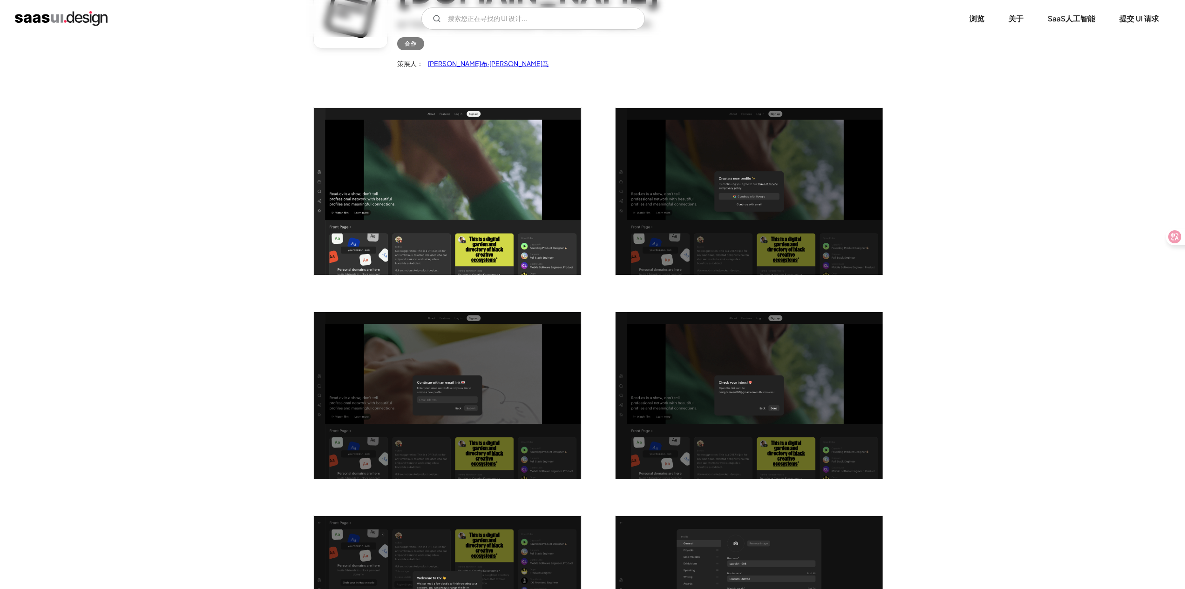
scroll to position [0, 0]
